Goal: Transaction & Acquisition: Purchase product/service

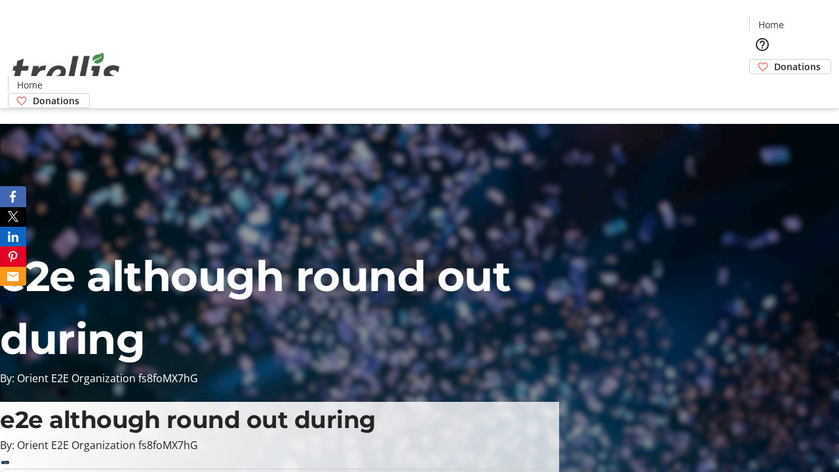
click at [774, 60] on span "Donations" at bounding box center [797, 67] width 47 height 14
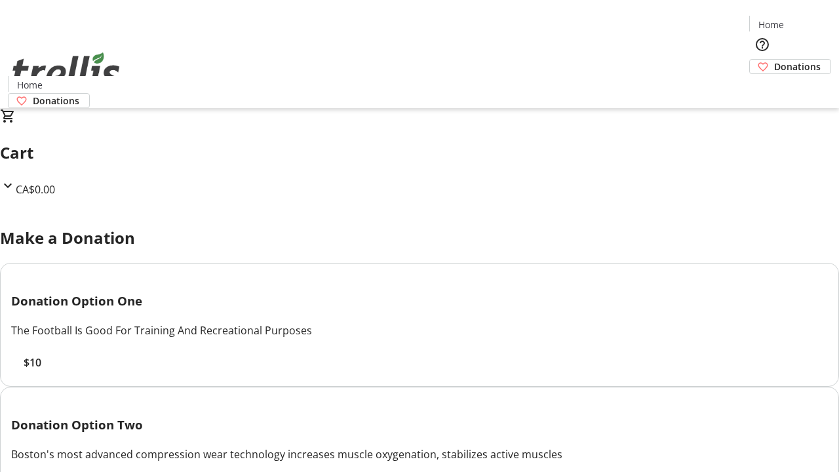
click at [41, 370] on span "$10" at bounding box center [33, 363] width 18 height 16
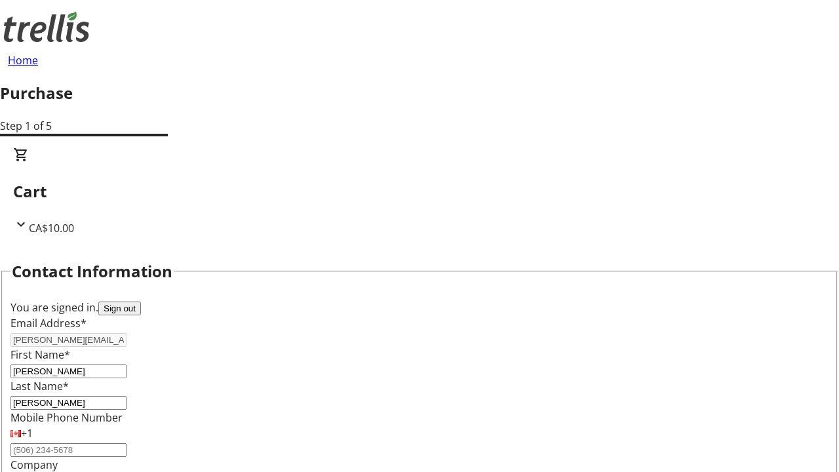
select select "BC"
select select "CA"
type input "Kelowna"
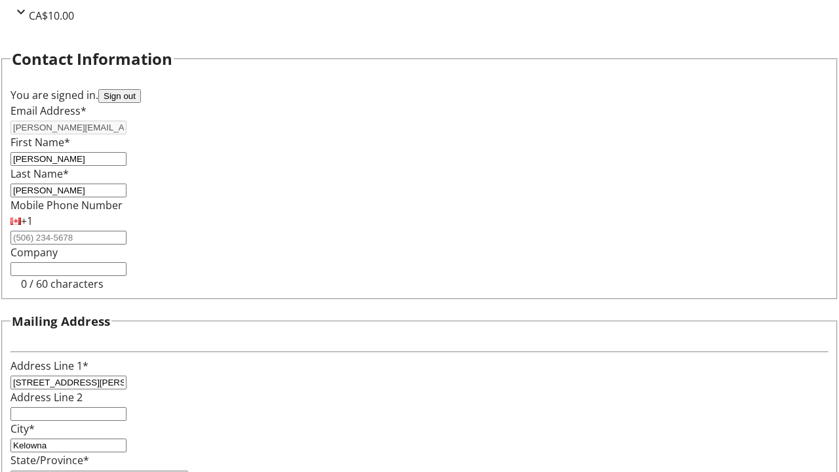
type input "V1Y 0C2"
